Goal: Check status

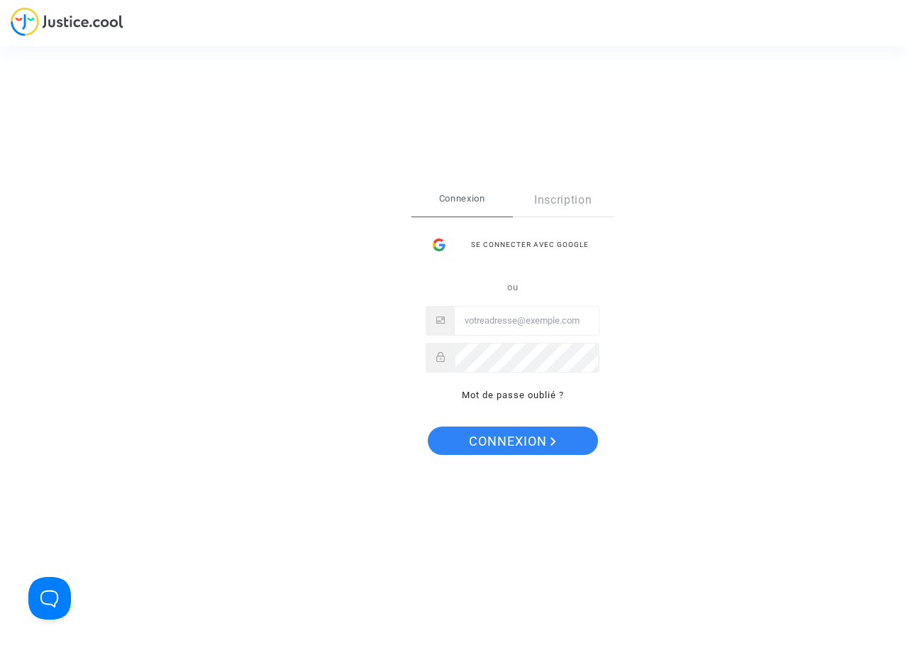
type input "nizar.belhi@tunisair.com.tn"
click at [504, 443] on span "Connexion" at bounding box center [512, 441] width 87 height 30
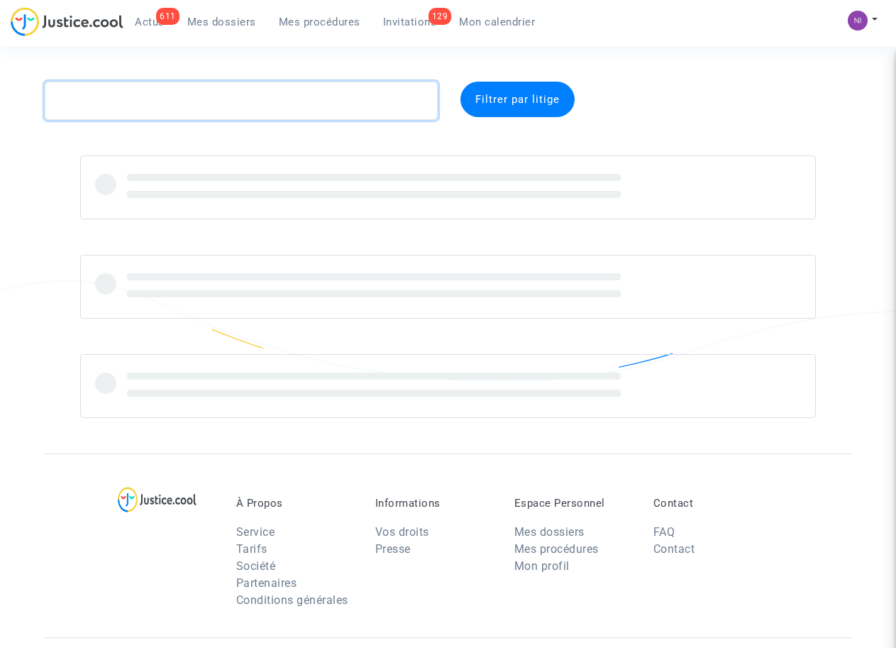
click at [113, 96] on textarea at bounding box center [241, 101] width 392 height 38
paste textarea "CFR-241118-MW6B"
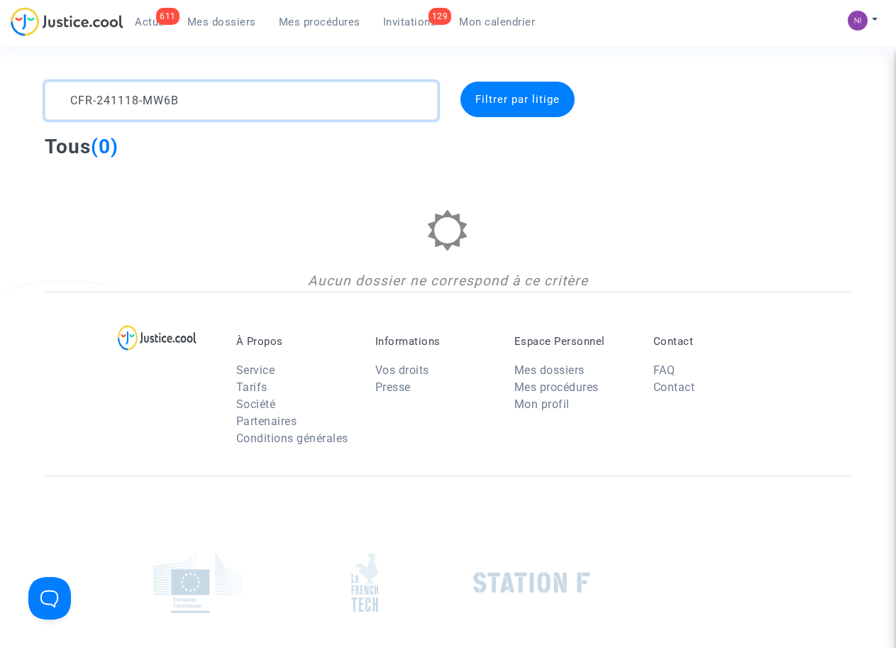
click at [70, 91] on textarea at bounding box center [241, 101] width 392 height 38
click at [181, 111] on textarea at bounding box center [241, 101] width 392 height 38
type textarea "CFR-241118-MW6B"
